Goal: Task Accomplishment & Management: Use online tool/utility

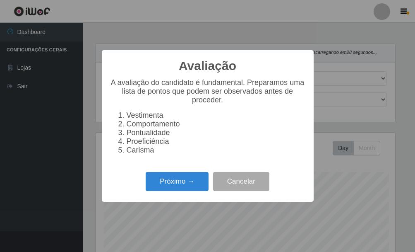
select select "249"
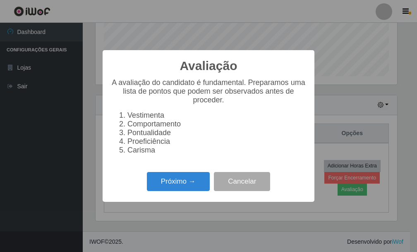
scroll to position [172, 302]
click at [182, 180] on button "Próximo →" at bounding box center [178, 181] width 63 height 19
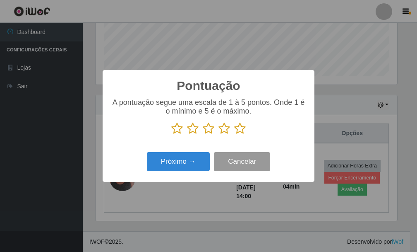
scroll to position [413965, 413835]
click at [241, 127] on icon at bounding box center [240, 128] width 12 height 12
click at [234, 135] on input "radio" at bounding box center [234, 135] width 0 height 0
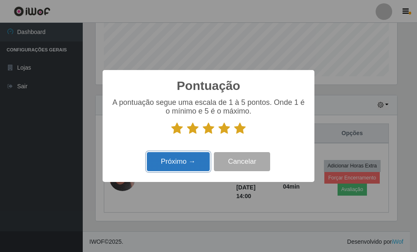
click at [177, 165] on button "Próximo →" at bounding box center [178, 161] width 63 height 19
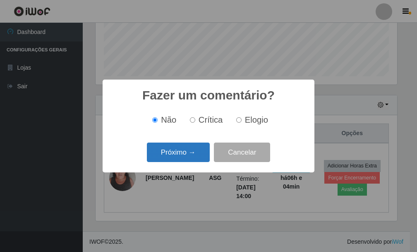
click at [174, 159] on button "Próximo →" at bounding box center [178, 151] width 63 height 19
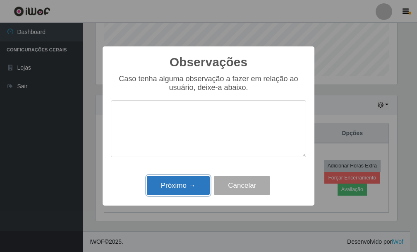
click at [193, 191] on button "Próximo →" at bounding box center [178, 185] width 63 height 19
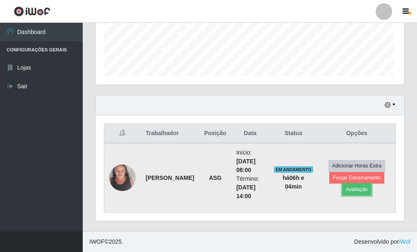
scroll to position [172, 307]
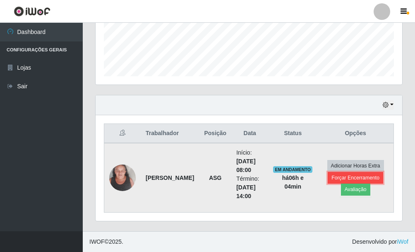
click at [347, 178] on button "Forçar Encerramento" at bounding box center [355, 178] width 55 height 12
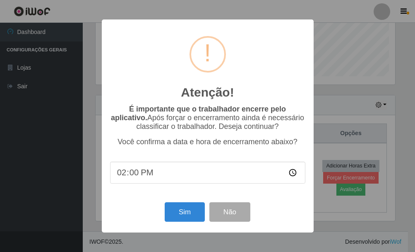
scroll to position [172, 302]
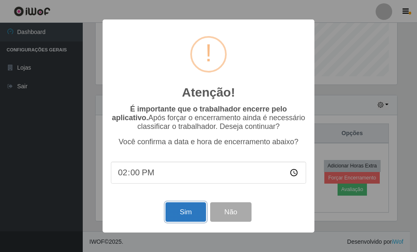
click at [184, 209] on button "Sim" at bounding box center [186, 211] width 40 height 19
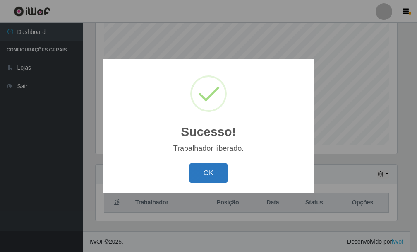
click at [224, 175] on button "OK" at bounding box center [209, 172] width 39 height 19
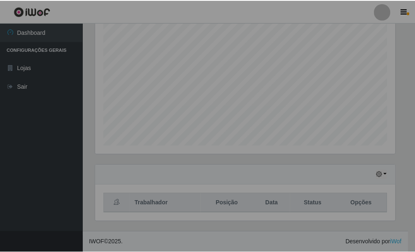
scroll to position [172, 307]
